Goal: Task Accomplishment & Management: Use online tool/utility

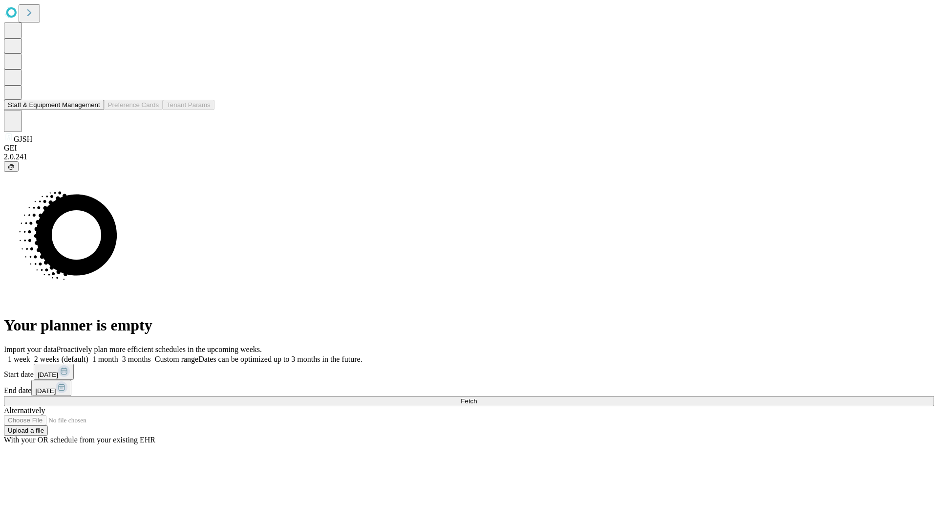
click at [93, 110] on button "Staff & Equipment Management" at bounding box center [54, 105] width 100 height 10
